Goal: Check status: Check status

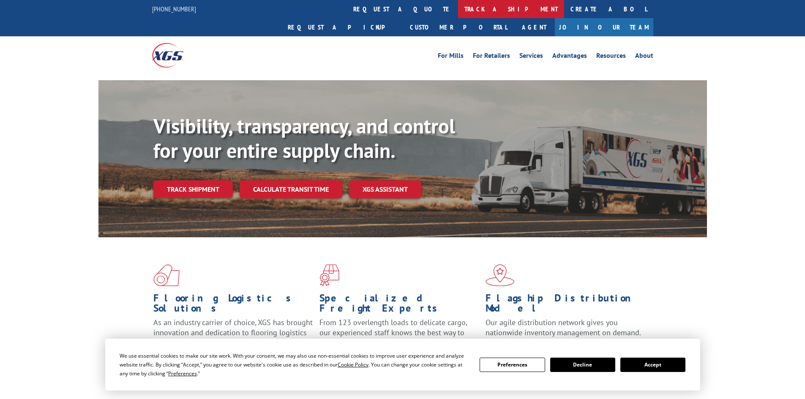
click at [458, 9] on link "track a shipment" at bounding box center [511, 9] width 106 height 18
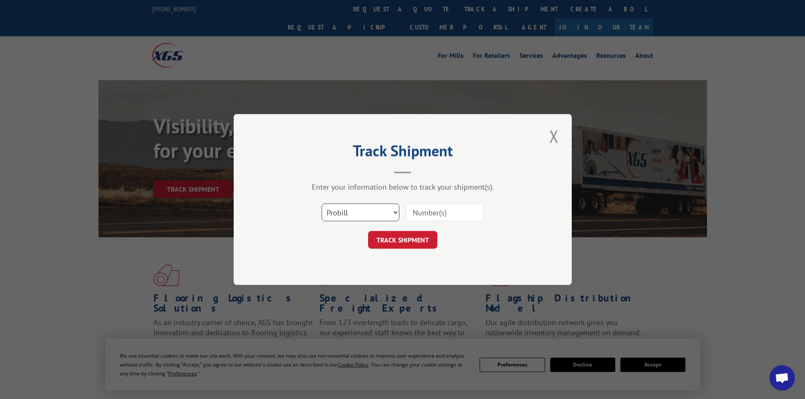
click at [350, 214] on select "Select category... Probill BOL PO" at bounding box center [361, 213] width 78 height 18
select select "po"
click at [322, 204] on select "Select category... Probill BOL PO" at bounding box center [361, 213] width 78 height 18
click at [412, 213] on input at bounding box center [445, 213] width 78 height 18
paste input "759-058694"
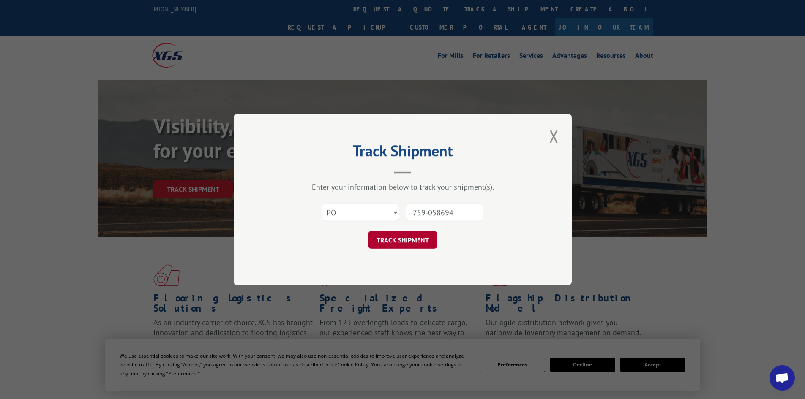
type input "759-058694"
click at [395, 245] on button "TRACK SHIPMENT" at bounding box center [402, 240] width 69 height 18
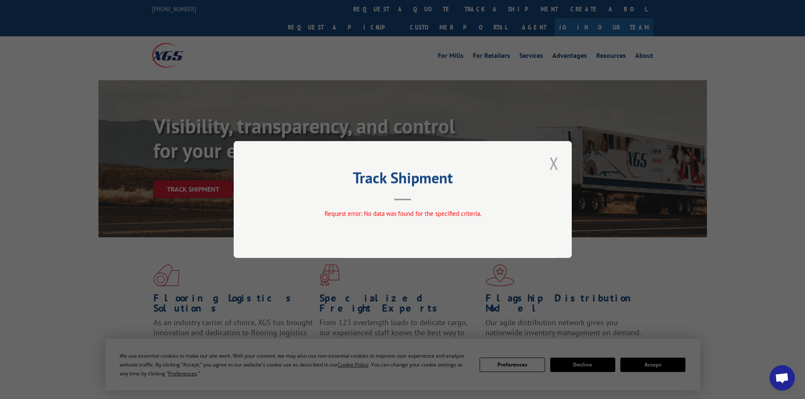
click at [553, 164] on button "Close modal" at bounding box center [554, 163] width 14 height 23
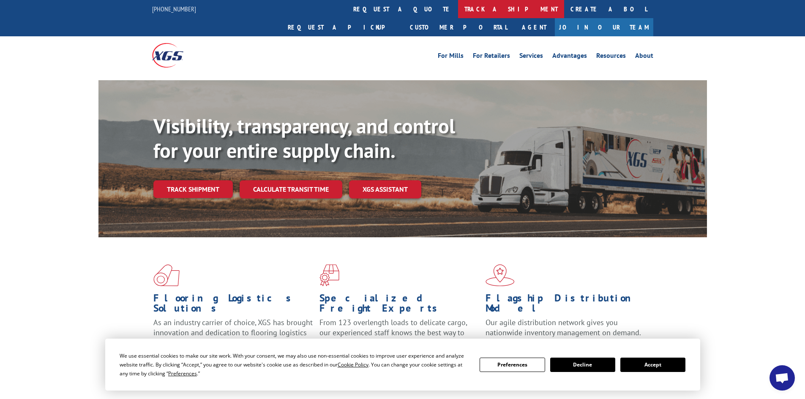
click at [458, 6] on link "track a shipment" at bounding box center [511, 9] width 106 height 18
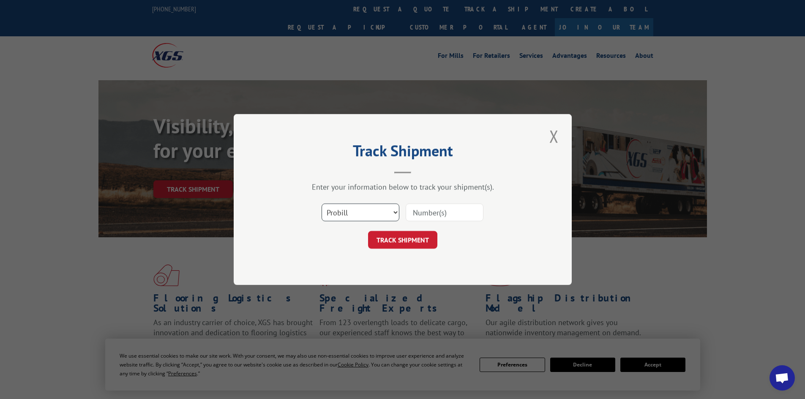
click at [358, 210] on select "Select category... Probill BOL PO" at bounding box center [361, 213] width 78 height 18
select select "po"
click at [322, 204] on select "Select category... Probill BOL PO" at bounding box center [361, 213] width 78 height 18
click at [422, 213] on input at bounding box center [445, 213] width 78 height 18
type input "25506691"
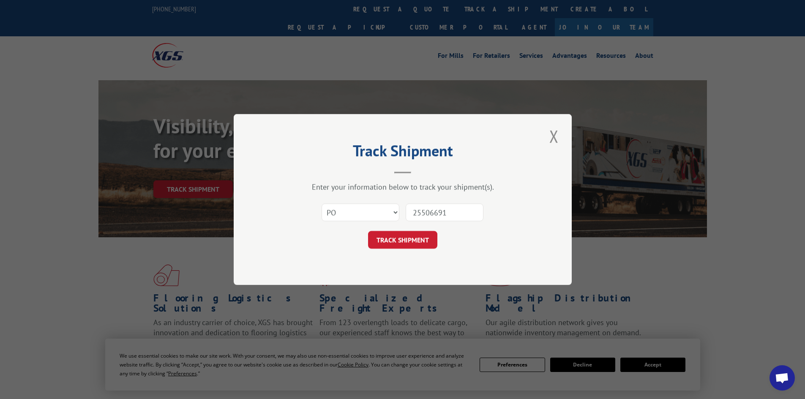
click at [368, 231] on button "TRACK SHIPMENT" at bounding box center [402, 240] width 69 height 18
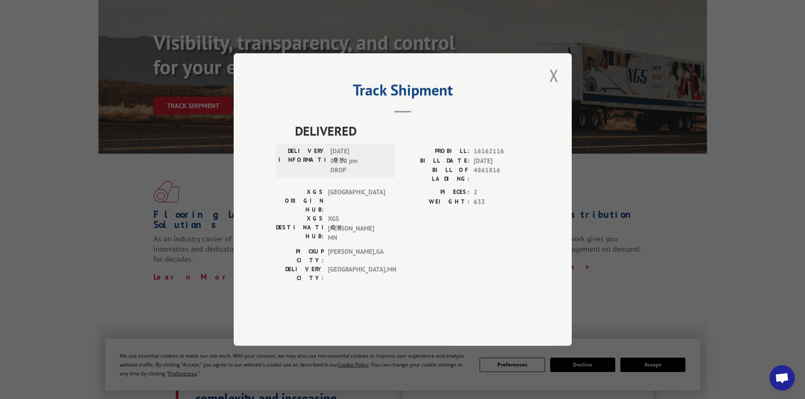
scroll to position [84, 0]
click at [551, 87] on button "Close modal" at bounding box center [554, 75] width 14 height 23
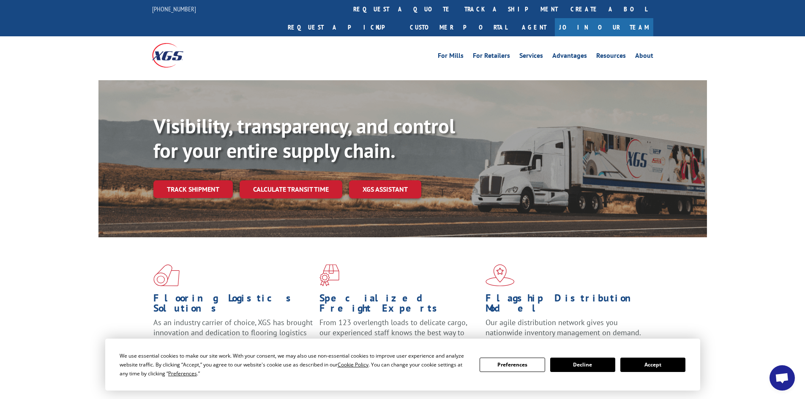
click at [576, 363] on button "Decline" at bounding box center [582, 365] width 65 height 14
